Goal: Navigation & Orientation: Find specific page/section

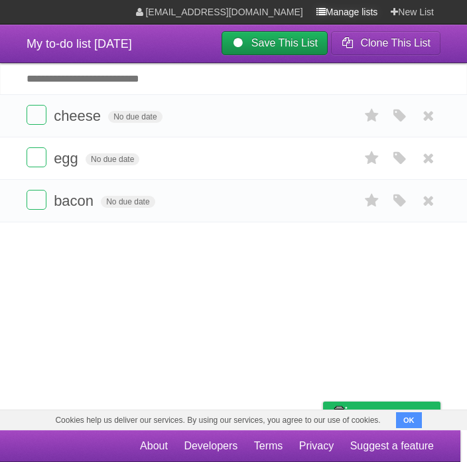
click at [317, 17] on icon at bounding box center [321, 12] width 9 height 11
